Goal: Transaction & Acquisition: Book appointment/travel/reservation

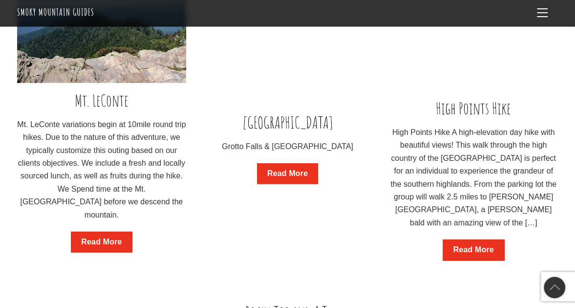
scroll to position [941, 0]
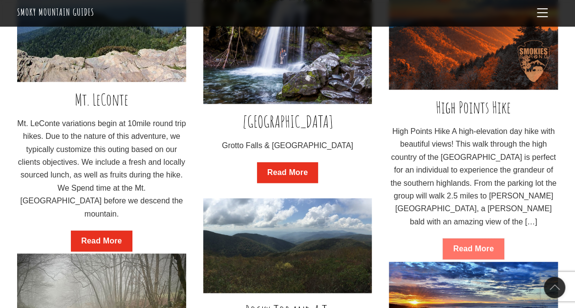
click at [469, 238] on link "Read More" at bounding box center [473, 248] width 61 height 21
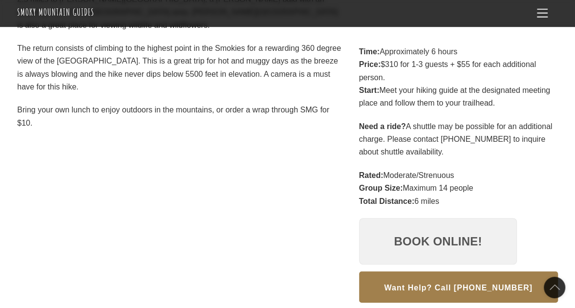
scroll to position [255, 0]
click at [421, 246] on link "Book Online!" at bounding box center [438, 241] width 158 height 47
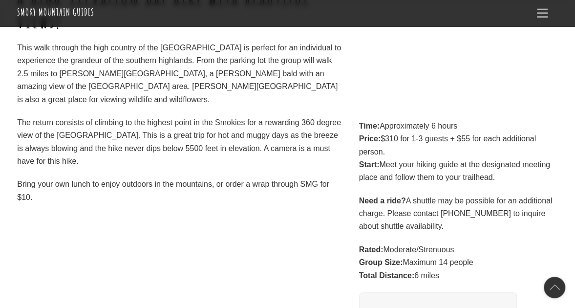
scroll to position [0, 0]
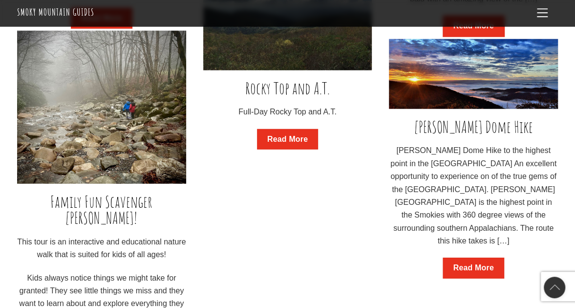
scroll to position [1164, 0]
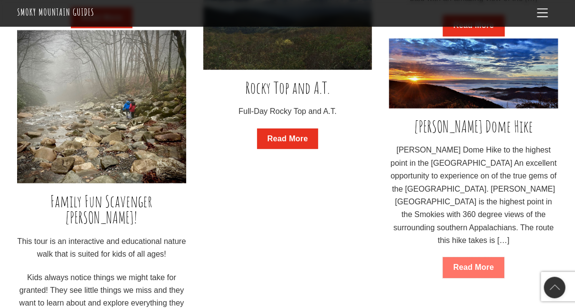
click at [464, 263] on link "Read More" at bounding box center [473, 267] width 61 height 21
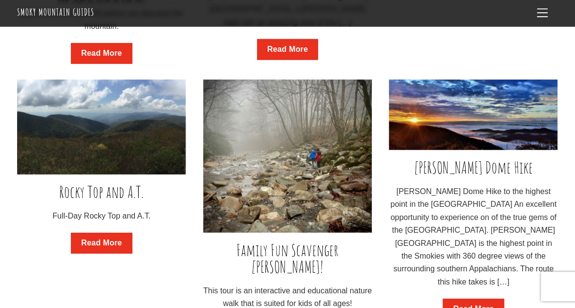
scroll to position [2004, 0]
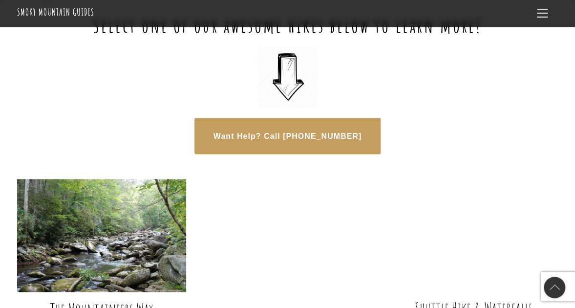
scroll to position [694, 0]
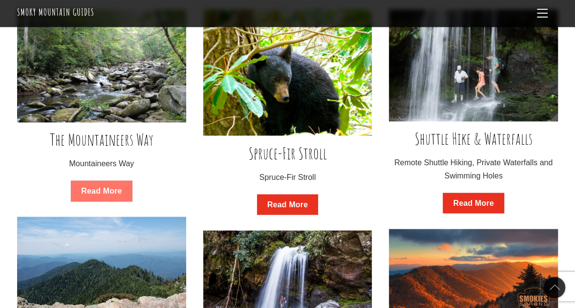
click at [96, 193] on link "Read More" at bounding box center [101, 190] width 61 height 21
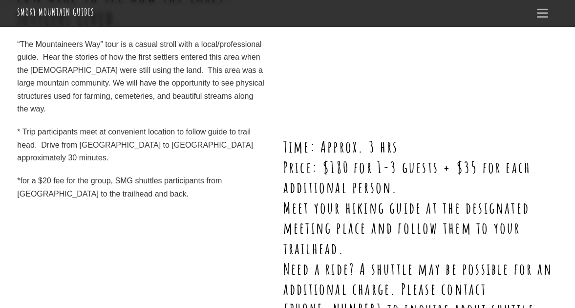
scroll to position [228, 0]
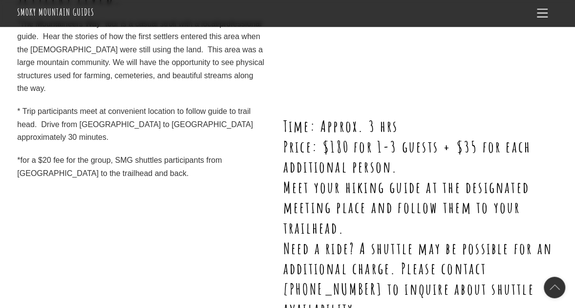
drag, startPoint x: 3, startPoint y: 39, endPoint x: 158, endPoint y: 180, distance: 209.6
click at [158, 180] on div "Easy 3 hour walk: historical and fun hike to see how the early settlers lived. …" at bounding box center [141, 191] width 249 height 501
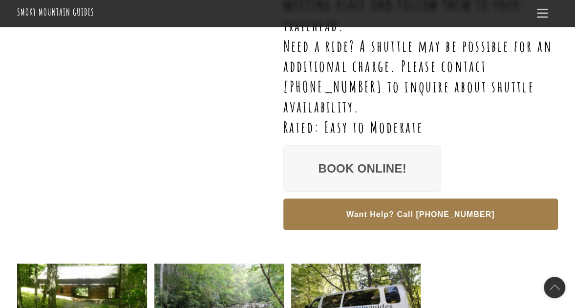
scroll to position [430, 0]
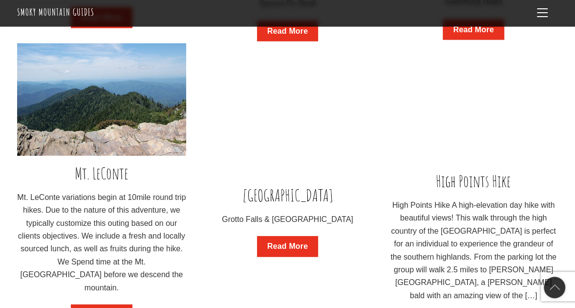
scroll to position [888, 0]
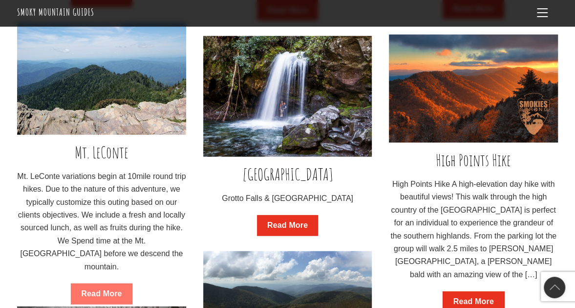
click at [106, 283] on link "Read More" at bounding box center [101, 293] width 61 height 21
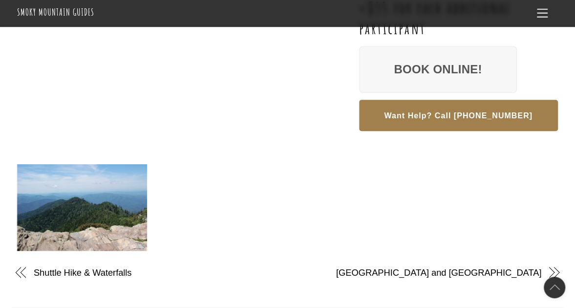
scroll to position [353, 0]
